Goal: Transaction & Acquisition: Purchase product/service

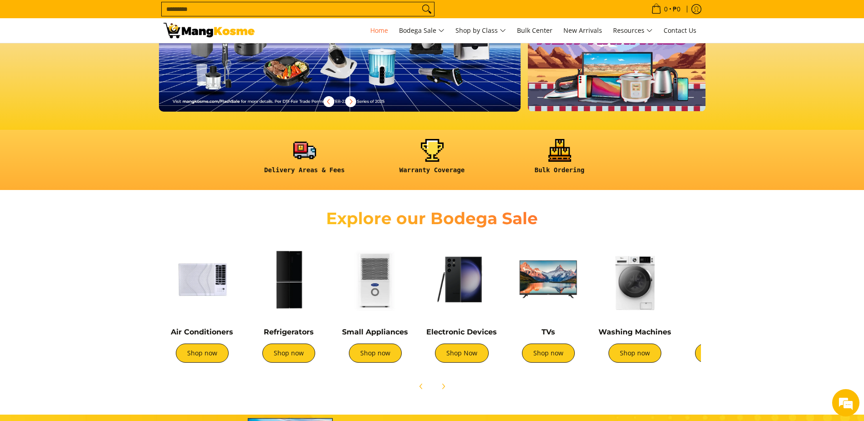
scroll to position [182, 0]
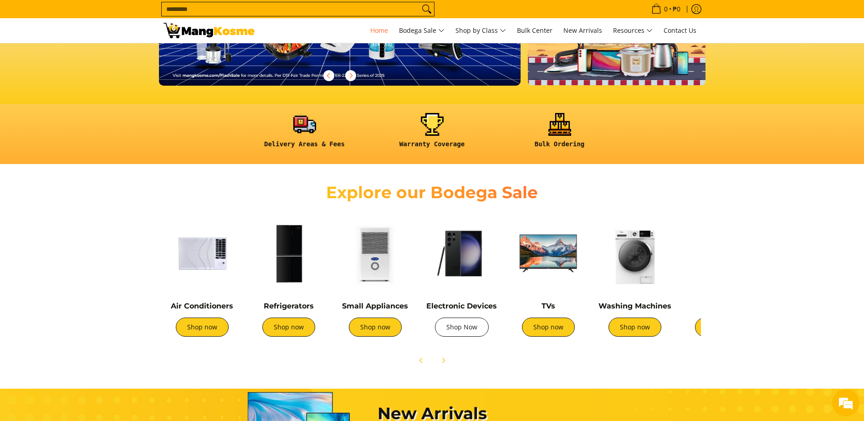
click at [463, 321] on link "Shop Now" at bounding box center [462, 327] width 54 height 19
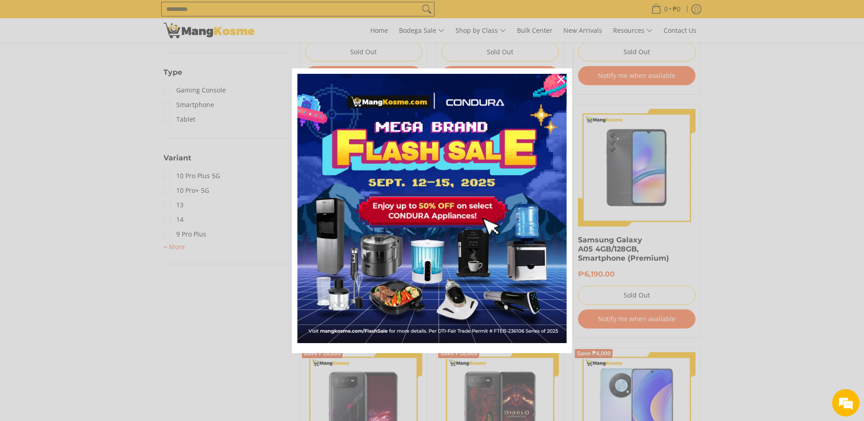
scroll to position [638, 0]
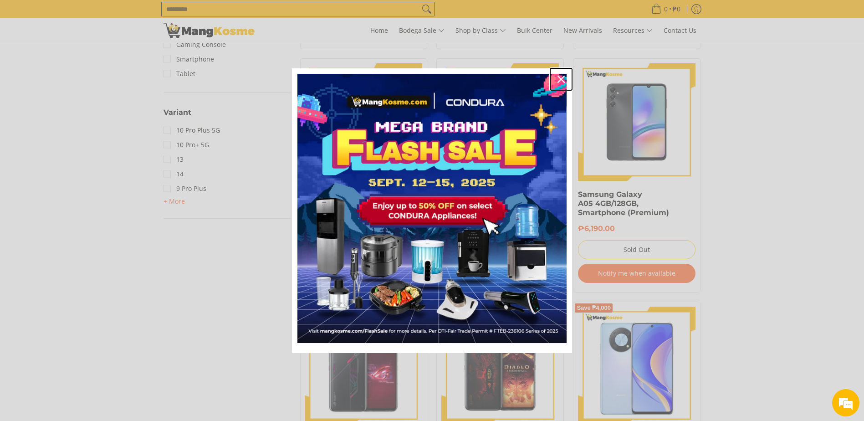
click at [563, 75] on div "Close" at bounding box center [561, 79] width 15 height 15
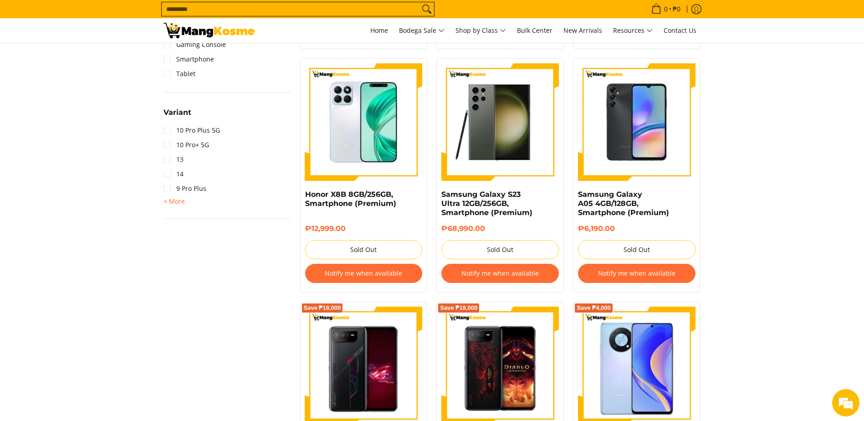
click at [825, 248] on section "**********" at bounding box center [432, 400] width 864 height 1750
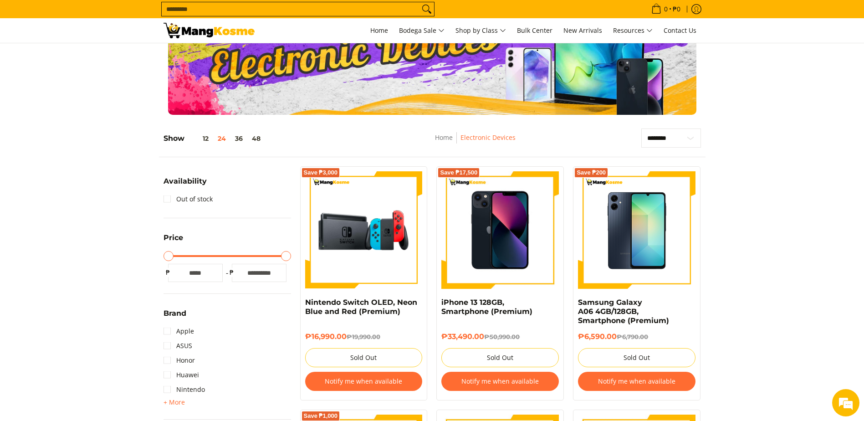
scroll to position [0, 0]
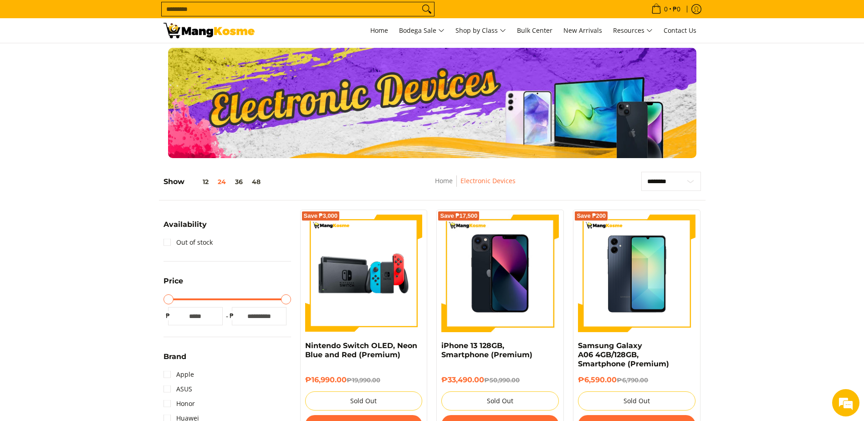
click at [352, 15] on input "Search..." at bounding box center [291, 9] width 258 height 14
type input "*****"
click at [420, 2] on button "Search" at bounding box center [427, 9] width 15 height 14
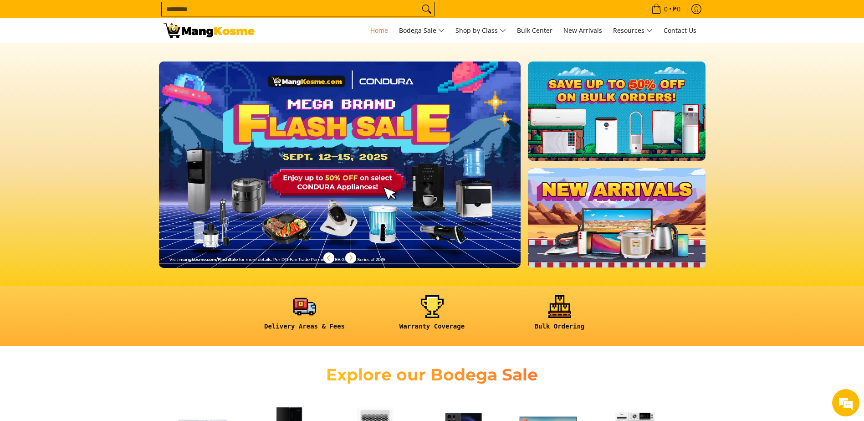
click at [339, 169] on img at bounding box center [340, 164] width 370 height 210
click at [339, 211] on img at bounding box center [340, 164] width 370 height 210
drag, startPoint x: 335, startPoint y: 135, endPoint x: 455, endPoint y: 144, distance: 120.2
click at [455, 144] on img at bounding box center [340, 164] width 370 height 210
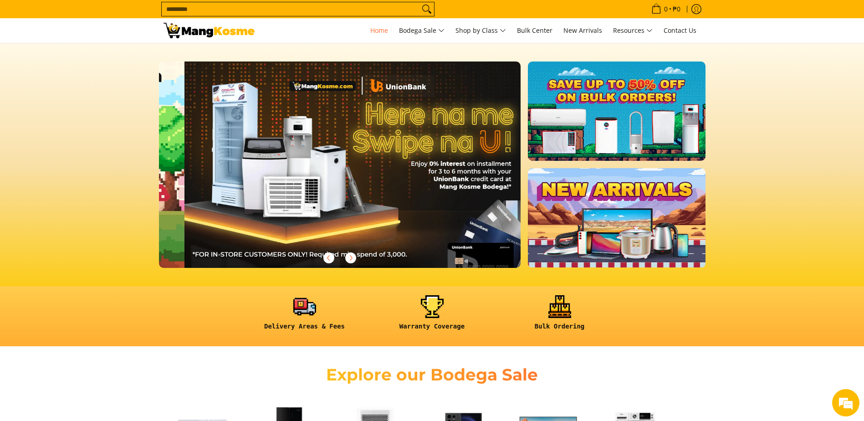
drag, startPoint x: 433, startPoint y: 92, endPoint x: 205, endPoint y: 140, distance: 233.2
click at [205, 140] on div at bounding box center [365, 165] width 1811 height 206
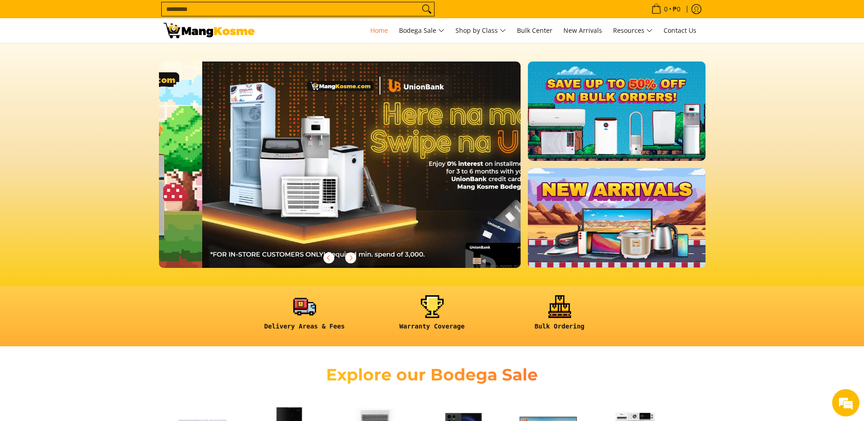
drag, startPoint x: 332, startPoint y: 155, endPoint x: 548, endPoint y: 159, distance: 216.0
click at [508, 158] on div at bounding box center [383, 165] width 1811 height 206
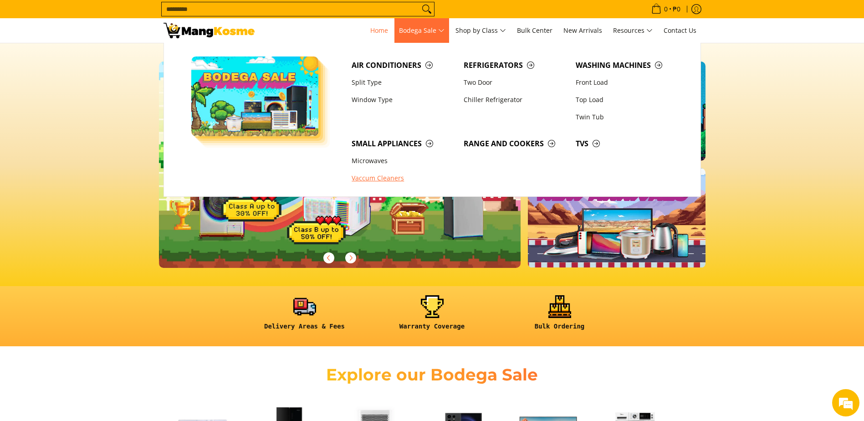
click at [376, 175] on link "Vaccum Cleaners" at bounding box center [403, 178] width 112 height 17
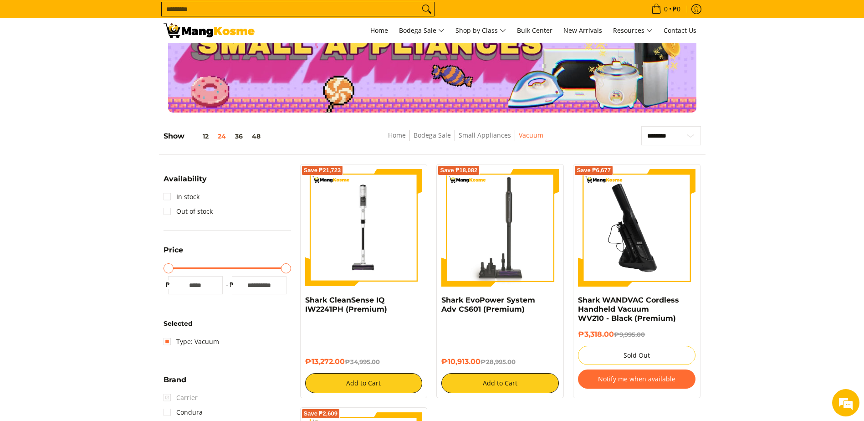
click at [650, 241] on img at bounding box center [637, 228] width 118 height 118
